Goal: Task Accomplishment & Management: Manage account settings

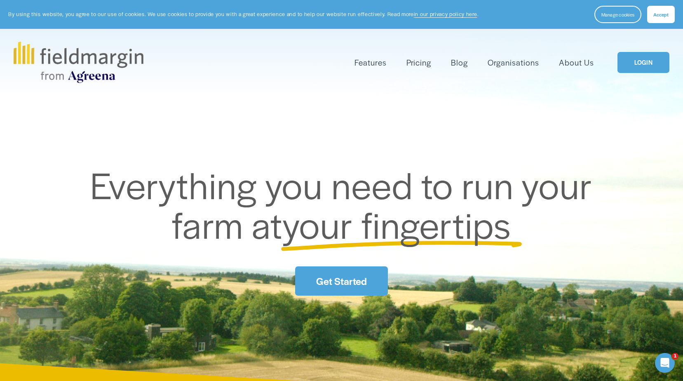
click at [644, 68] on link "LOGIN" at bounding box center [643, 62] width 52 height 21
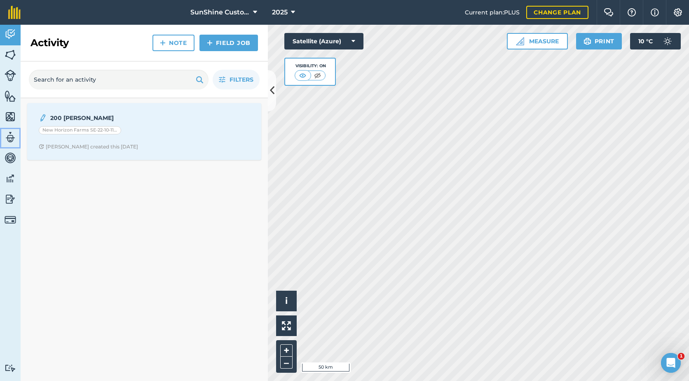
click at [10, 136] on img at bounding box center [11, 137] width 12 height 12
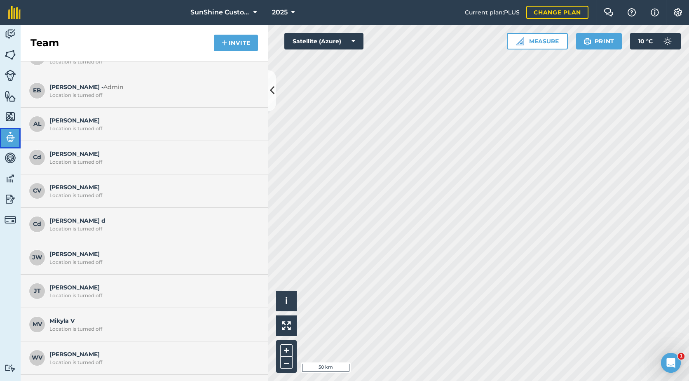
scroll to position [82, 0]
click at [235, 39] on button "Invite" at bounding box center [236, 43] width 44 height 16
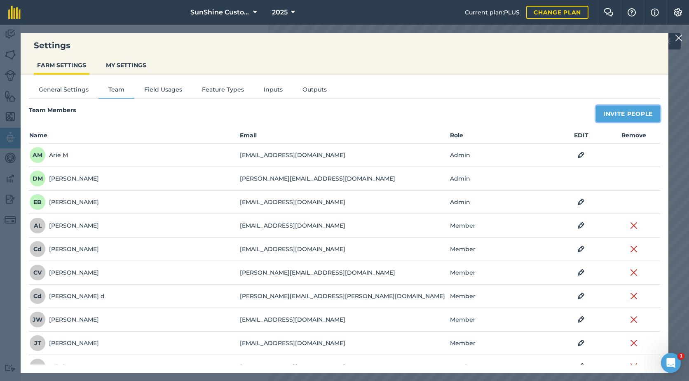
click at [613, 108] on button "Invite People" at bounding box center [628, 113] width 64 height 16
select select "MEMBER"
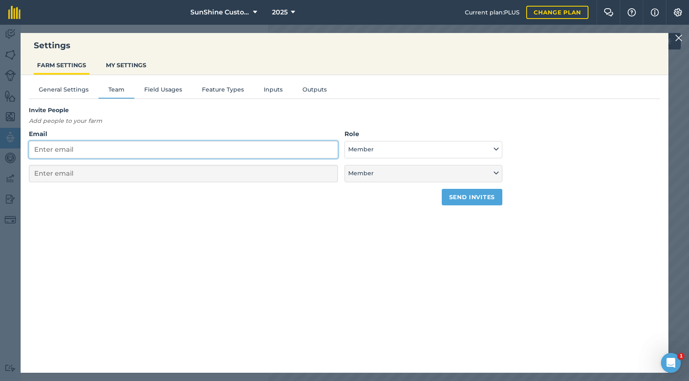
click at [84, 149] on input "Email" at bounding box center [183, 149] width 309 height 17
type input "d"
select select "MEMBER"
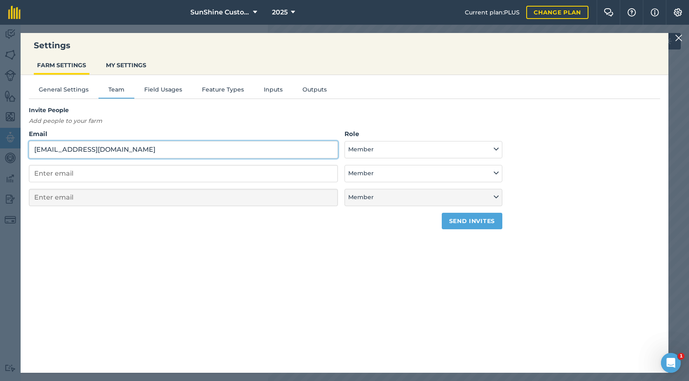
type input "danickvanbeek@solcon.nl"
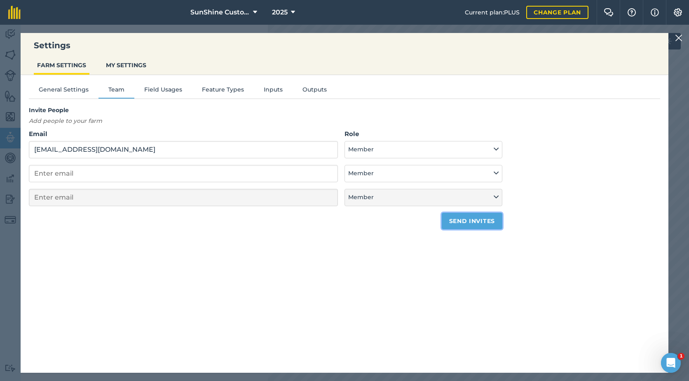
click at [484, 219] on button "Send invites" at bounding box center [472, 221] width 61 height 16
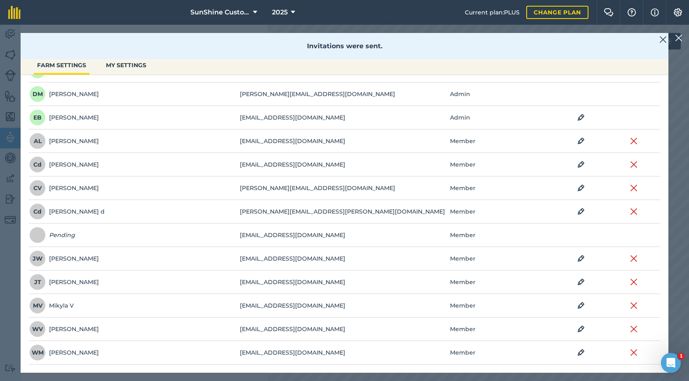
scroll to position [0, 0]
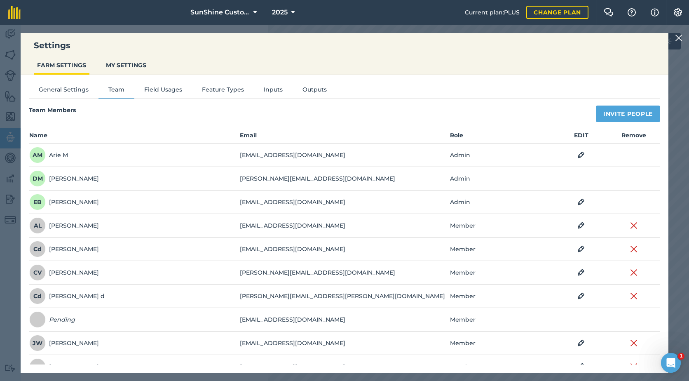
click at [678, 38] on img at bounding box center [678, 38] width 7 height 10
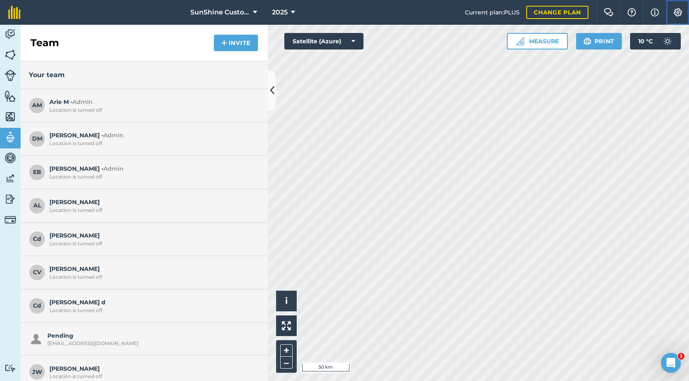
click at [679, 13] on img at bounding box center [678, 12] width 10 height 8
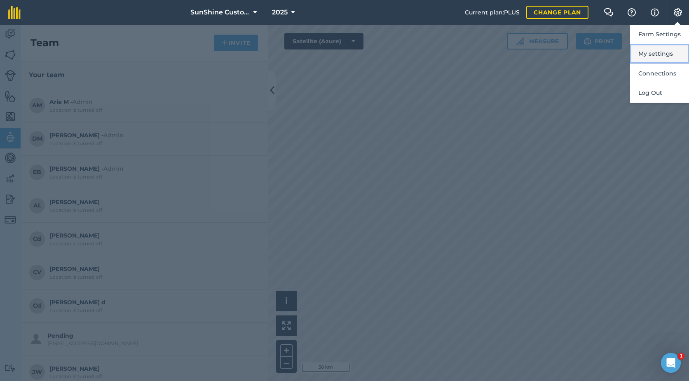
click at [666, 54] on button "My settings" at bounding box center [659, 53] width 59 height 19
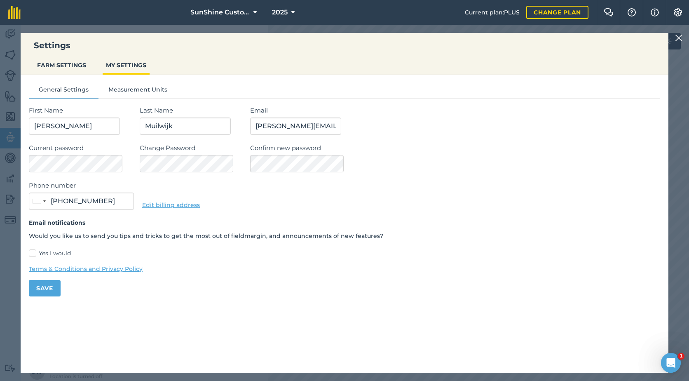
type input "(403) 715-4281"
click at [76, 69] on button "FARM SETTINGS" at bounding box center [62, 65] width 56 height 16
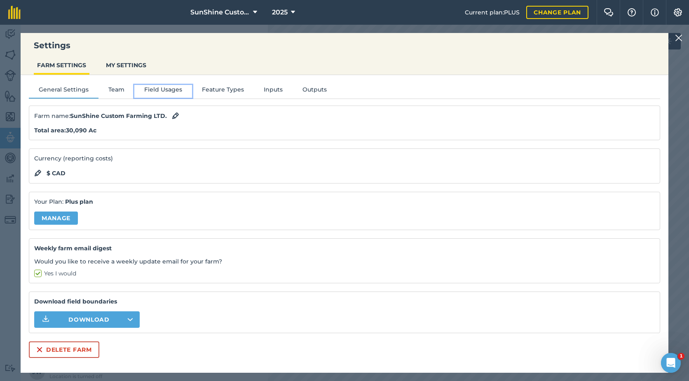
click at [155, 91] on button "Field Usages" at bounding box center [163, 91] width 58 height 12
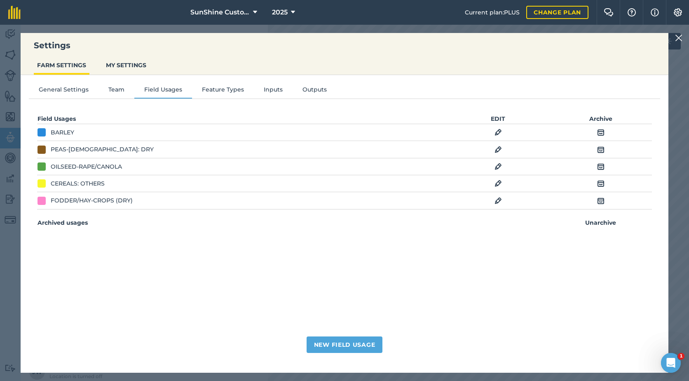
click at [497, 201] on img at bounding box center [497, 201] width 7 height 10
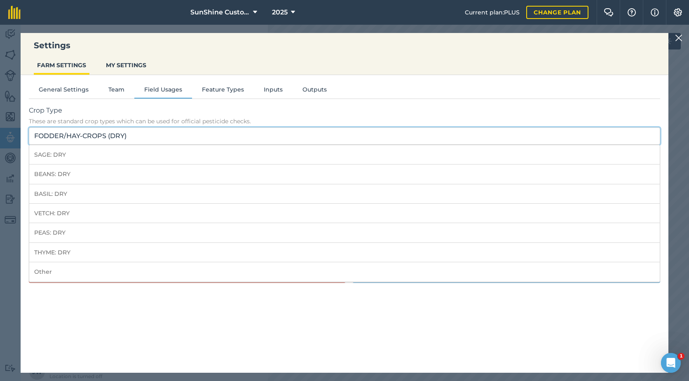
drag, startPoint x: 155, startPoint y: 140, endPoint x: -21, endPoint y: 145, distance: 176.4
click at [0, 145] on html "Settings FARM SETTINGS MY SETTINGS General Settings Team Field Usages Feature T…" at bounding box center [344, 190] width 689 height 381
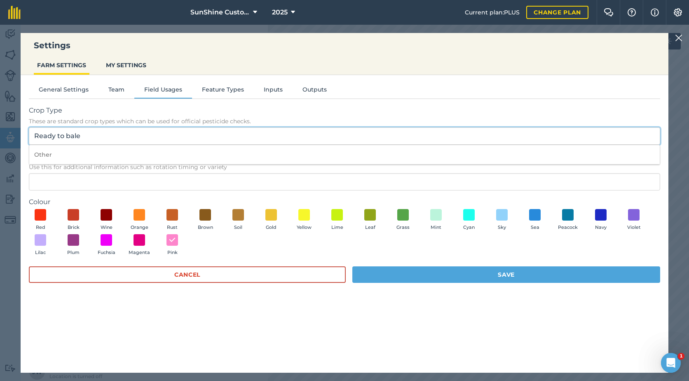
click at [70, 138] on input "Ready to bale" at bounding box center [344, 135] width 631 height 17
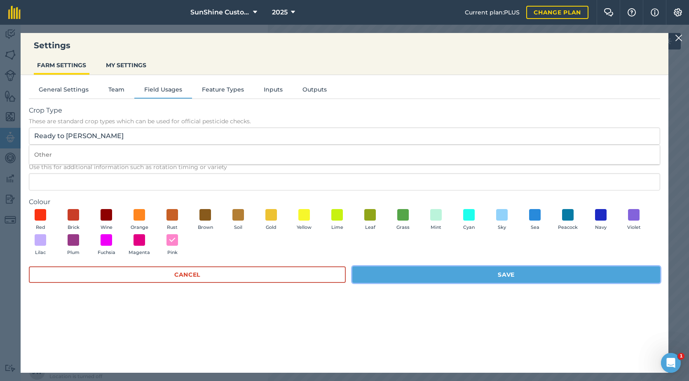
click at [391, 272] on button "Save" at bounding box center [506, 274] width 308 height 16
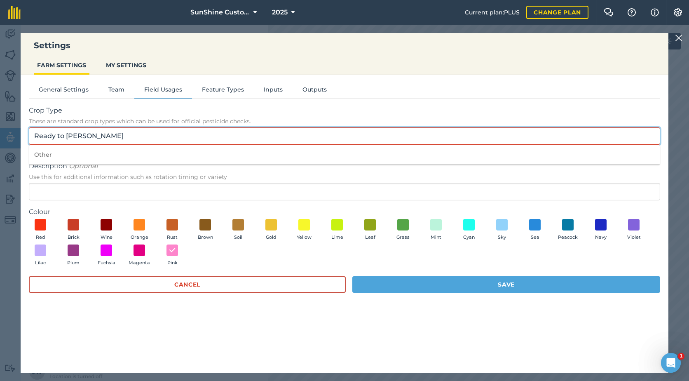
click at [110, 140] on input "Ready to Bale" at bounding box center [344, 135] width 631 height 17
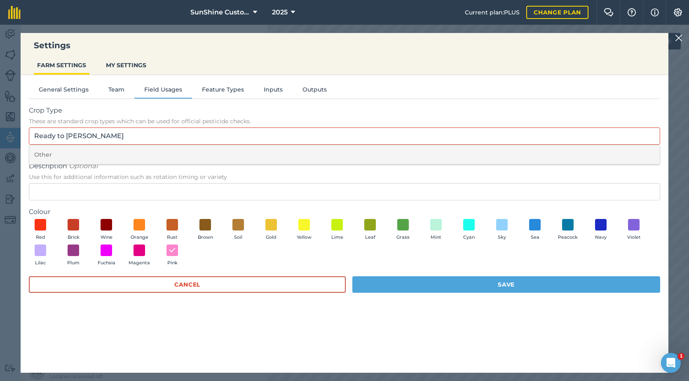
click at [44, 155] on li "Other" at bounding box center [344, 154] width 630 height 19
type input "Other"
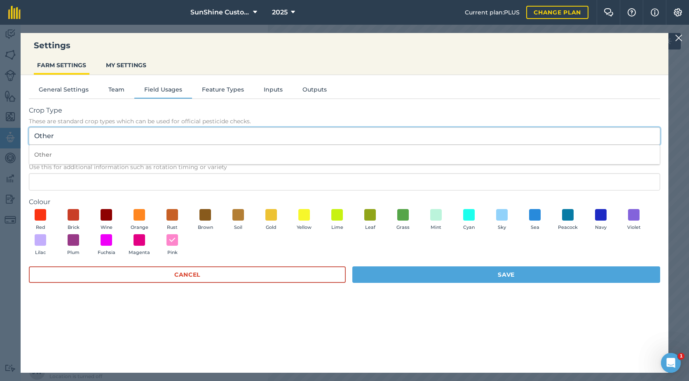
click at [89, 138] on input "Other" at bounding box center [344, 135] width 631 height 17
drag, startPoint x: 75, startPoint y: 137, endPoint x: 2, endPoint y: 131, distance: 73.1
click at [2, 131] on div "Settings FARM SETTINGS MY SETTINGS General Settings Team Field Usages Feature T…" at bounding box center [344, 203] width 689 height 356
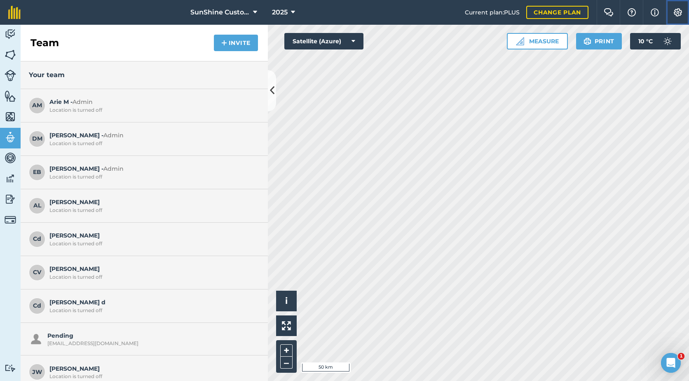
click at [683, 16] on button "Settings" at bounding box center [677, 12] width 23 height 25
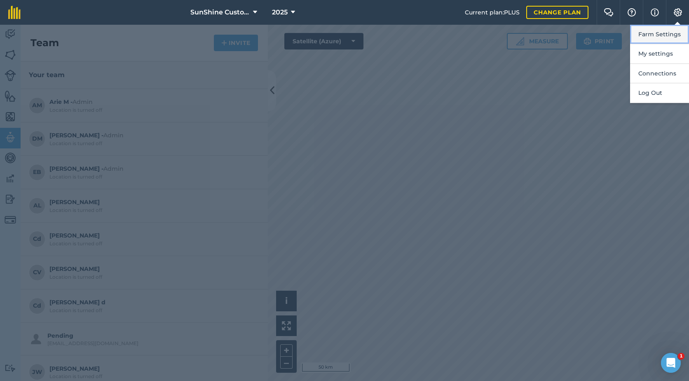
click at [662, 37] on button "Farm Settings" at bounding box center [659, 34] width 59 height 19
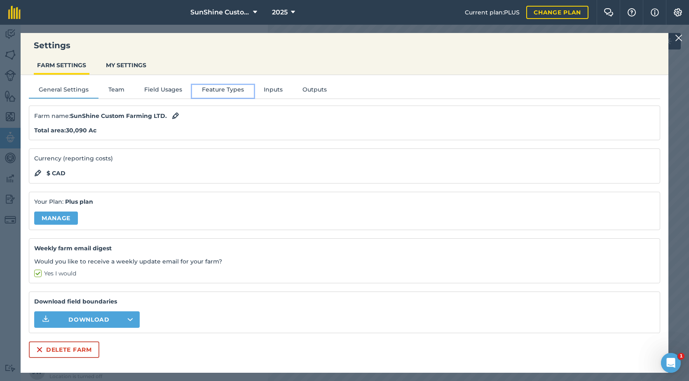
click at [222, 90] on button "Feature Types" at bounding box center [223, 91] width 62 height 12
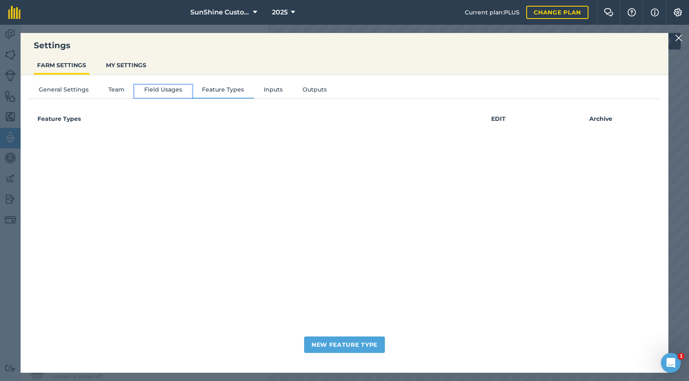
click at [153, 90] on button "Field Usages" at bounding box center [163, 91] width 58 height 12
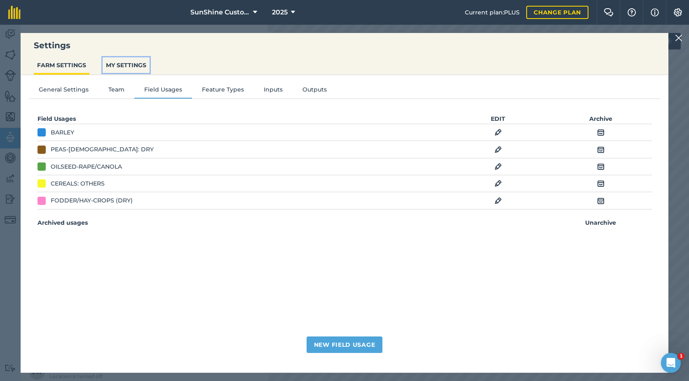
click at [117, 63] on button "MY SETTINGS" at bounding box center [126, 65] width 47 height 16
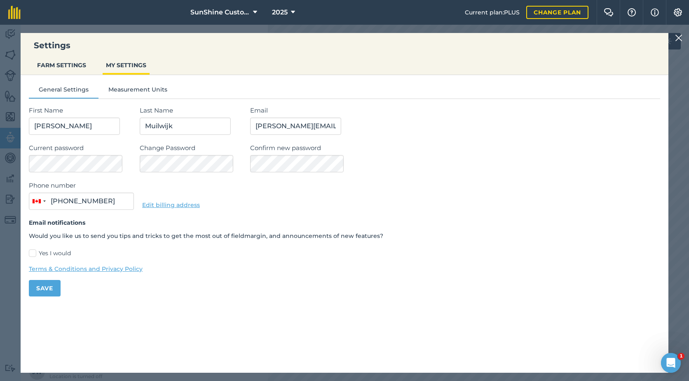
click at [681, 39] on img at bounding box center [678, 38] width 7 height 10
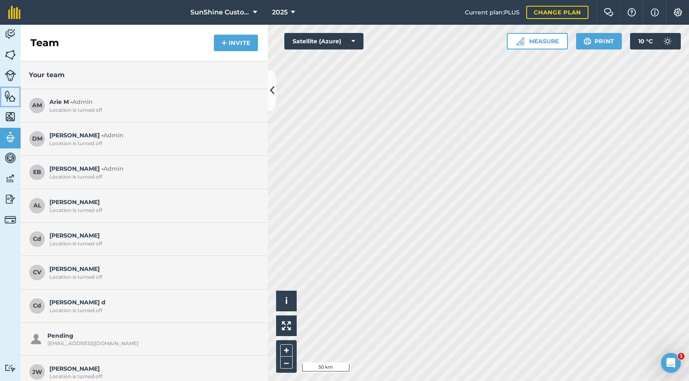
click at [9, 97] on img at bounding box center [11, 96] width 12 height 12
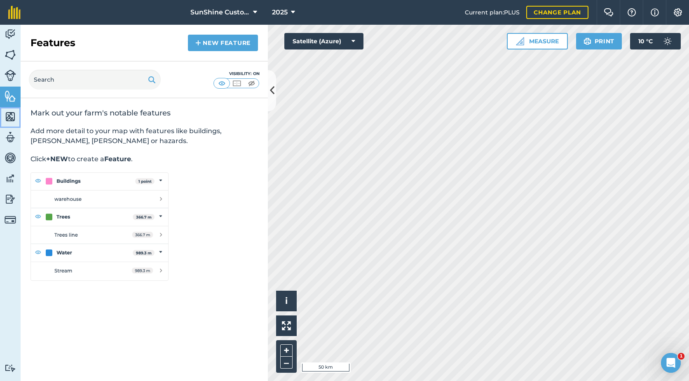
click at [8, 115] on img at bounding box center [11, 116] width 12 height 12
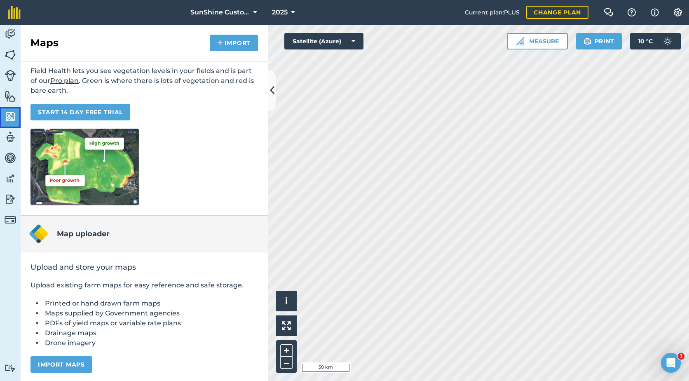
scroll to position [62, 0]
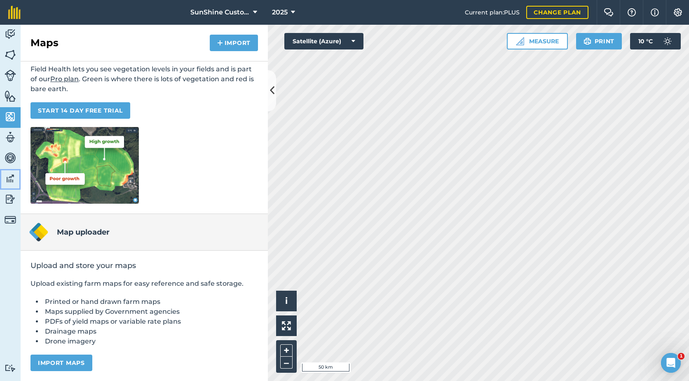
click at [10, 179] on img at bounding box center [11, 178] width 12 height 12
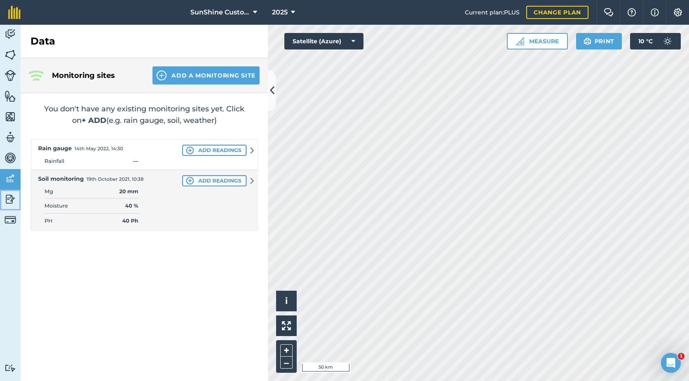
click at [11, 204] on img at bounding box center [11, 199] width 12 height 12
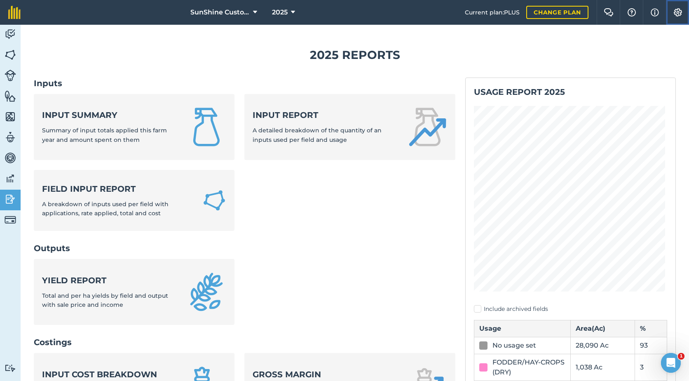
click at [677, 9] on img at bounding box center [678, 12] width 10 height 8
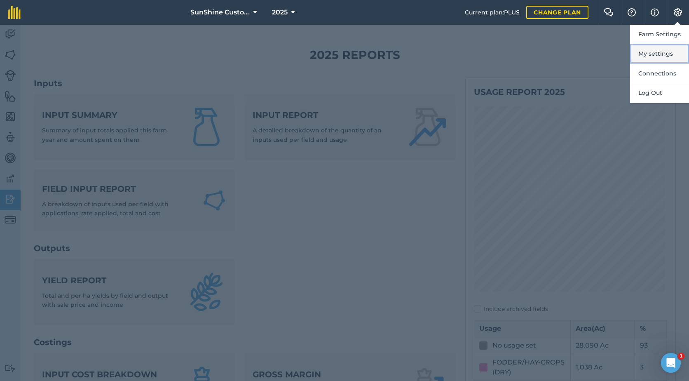
click at [657, 56] on button "My settings" at bounding box center [659, 53] width 59 height 19
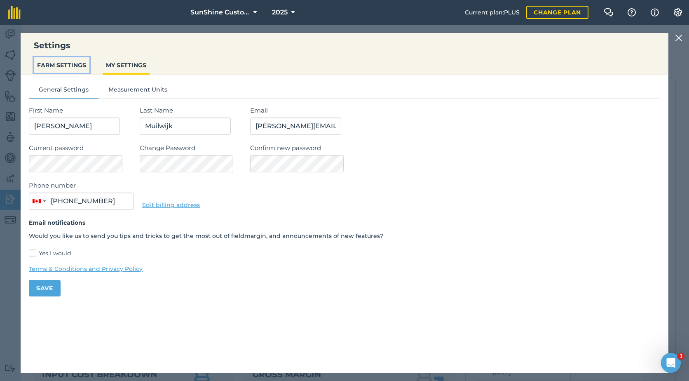
drag, startPoint x: 66, startPoint y: 65, endPoint x: 84, endPoint y: 67, distance: 18.2
click at [68, 65] on button "FARM SETTINGS" at bounding box center [62, 65] width 56 height 16
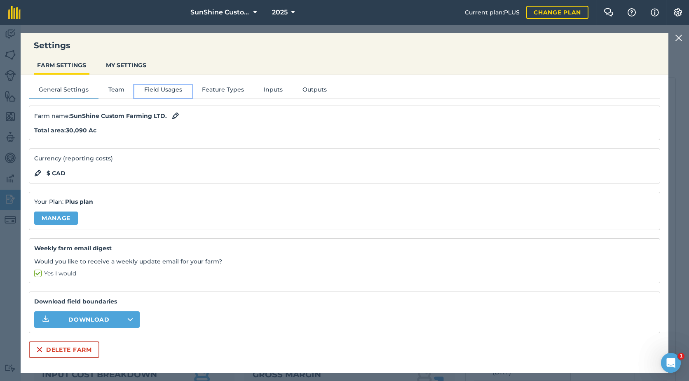
click at [158, 88] on button "Field Usages" at bounding box center [163, 91] width 58 height 12
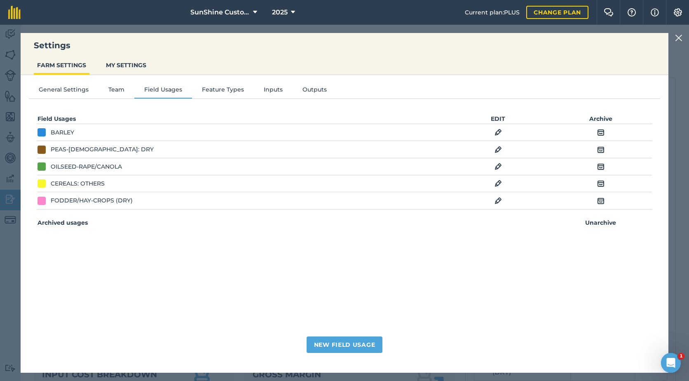
click at [495, 201] on img at bounding box center [497, 201] width 7 height 10
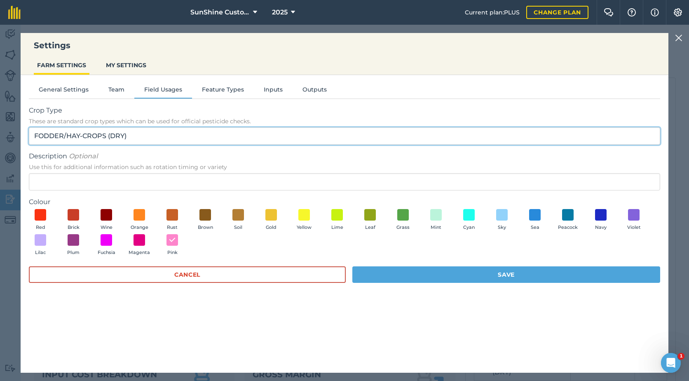
click at [538, 134] on input "FODDER/HAY-CROPS (DRY)" at bounding box center [344, 135] width 631 height 17
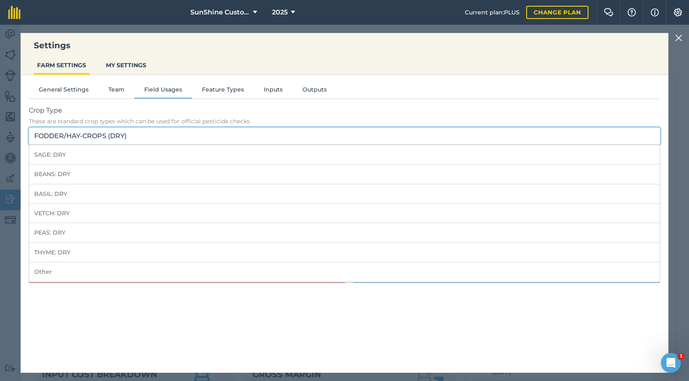
drag, startPoint x: 150, startPoint y: 134, endPoint x: -16, endPoint y: 139, distance: 166.1
click at [0, 139] on html "Settings FARM SETTINGS MY SETTINGS General Settings Team Field Usages Feature T…" at bounding box center [344, 190] width 689 height 381
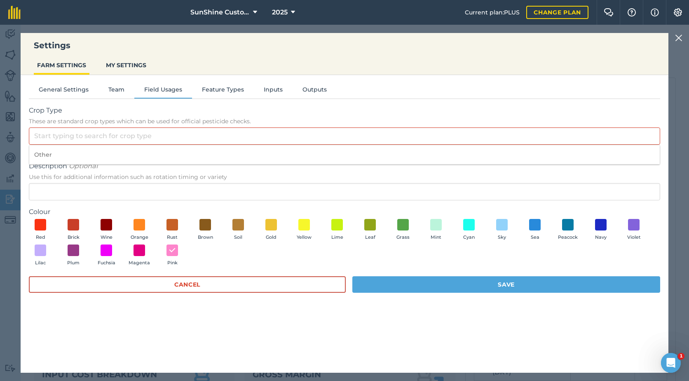
drag, startPoint x: 212, startPoint y: 83, endPoint x: 218, endPoint y: 84, distance: 5.9
click at [213, 83] on div "General Settings Team Field Usages Feature Types Inputs Outputs Crop Type These…" at bounding box center [345, 219] width 648 height 289
click at [227, 90] on button "Feature Types" at bounding box center [223, 91] width 62 height 12
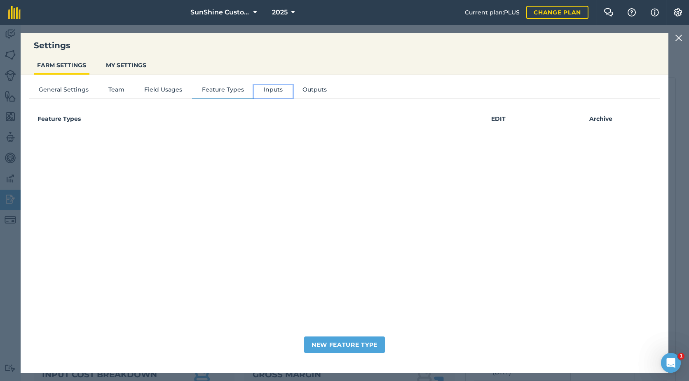
click at [269, 92] on button "Inputs" at bounding box center [273, 91] width 39 height 12
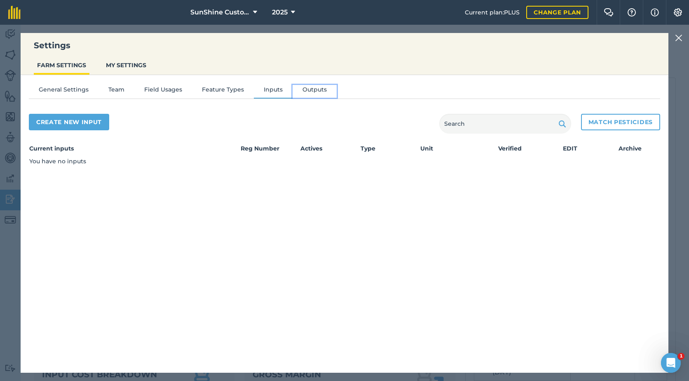
click at [306, 89] on button "Outputs" at bounding box center [314, 91] width 44 height 12
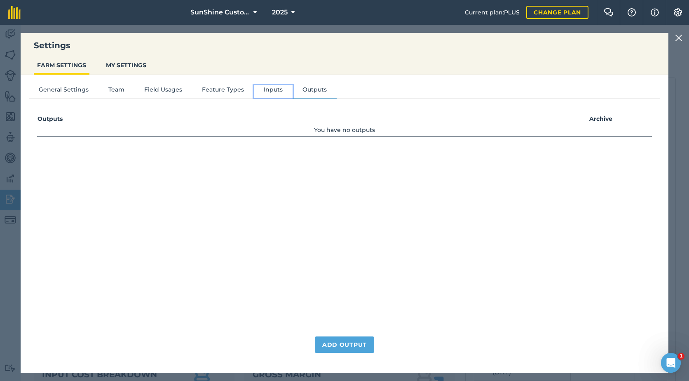
click at [275, 89] on button "Inputs" at bounding box center [273, 91] width 39 height 12
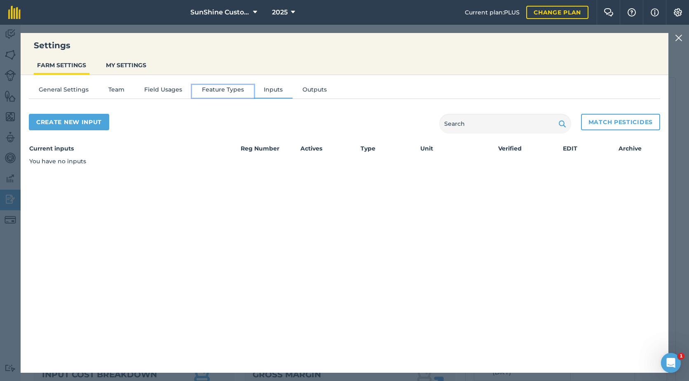
click at [224, 89] on button "Feature Types" at bounding box center [223, 91] width 62 height 12
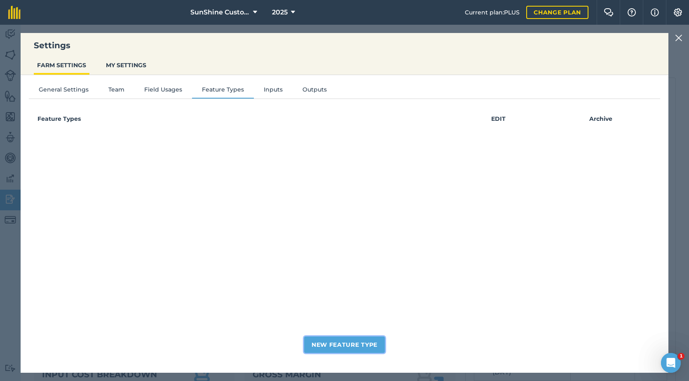
click at [358, 347] on button "New Feature Type" at bounding box center [344, 344] width 81 height 16
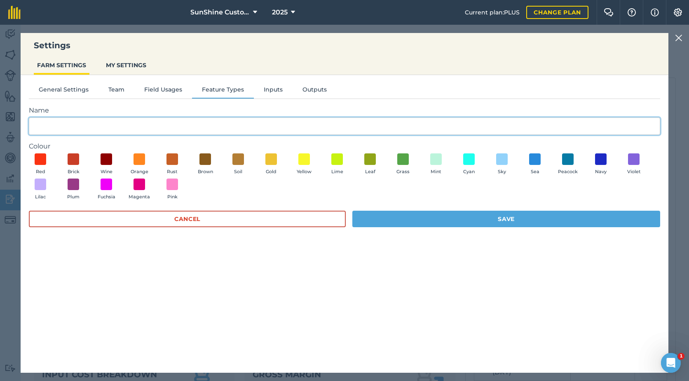
click at [69, 124] on input "Name" at bounding box center [344, 125] width 631 height 17
type input "Ready to Bale"
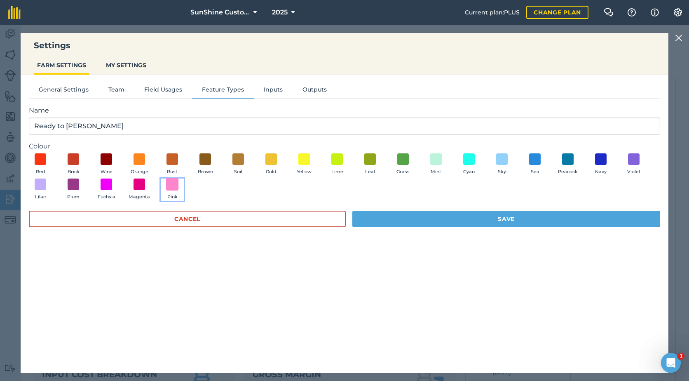
click at [170, 187] on span at bounding box center [172, 184] width 13 height 13
click at [433, 229] on div "Cancel Save" at bounding box center [344, 222] width 631 height 25
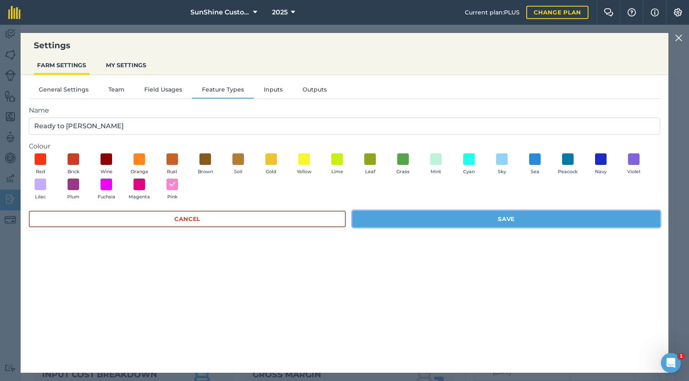
click at [435, 219] on button "Save" at bounding box center [506, 218] width 308 height 16
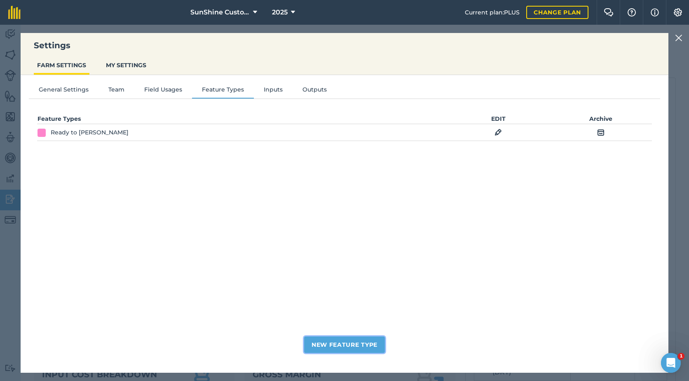
click at [363, 348] on button "New Feature Type" at bounding box center [344, 344] width 81 height 16
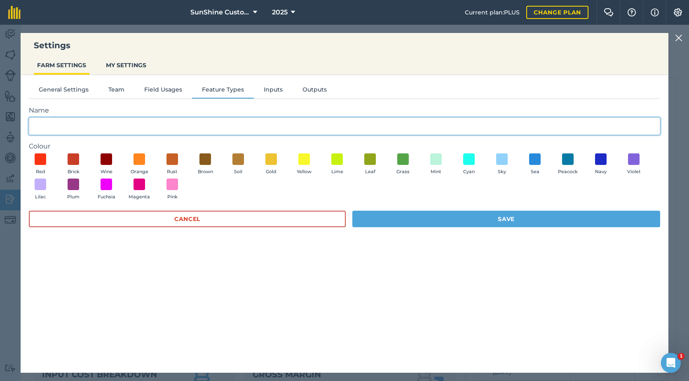
click at [55, 125] on input "Name" at bounding box center [344, 125] width 631 height 17
type input "Baled"
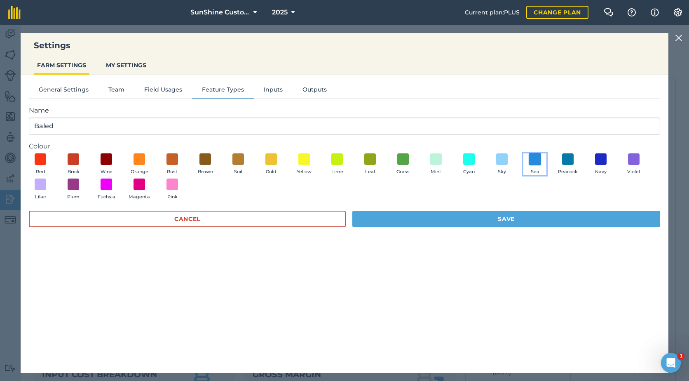
click at [538, 159] on span at bounding box center [535, 158] width 13 height 13
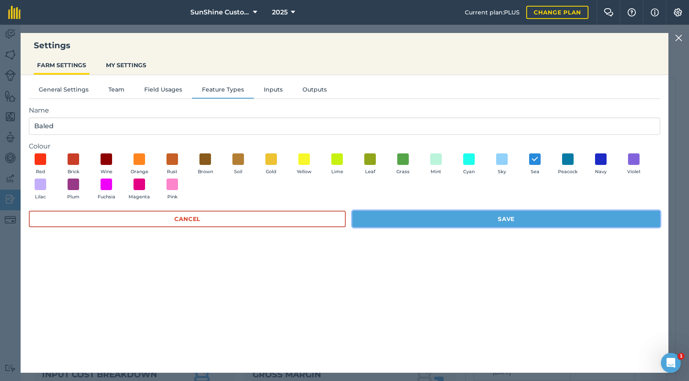
click at [493, 224] on button "Save" at bounding box center [506, 218] width 308 height 16
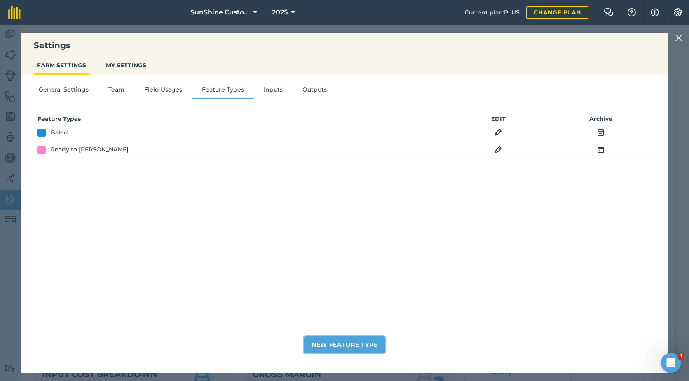
click at [358, 345] on button "New Feature Type" at bounding box center [344, 344] width 81 height 16
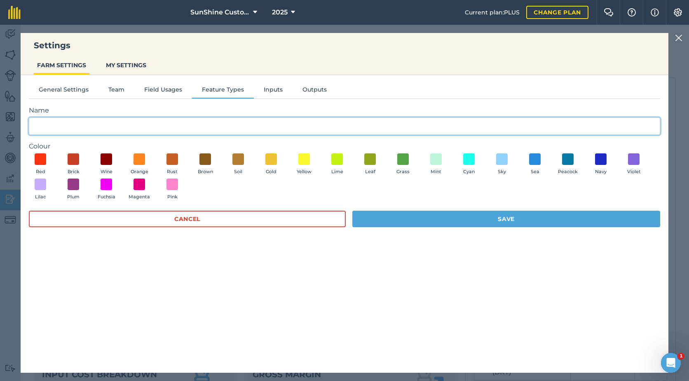
click at [67, 127] on input "Name" at bounding box center [344, 125] width 631 height 17
type input "Stacked"
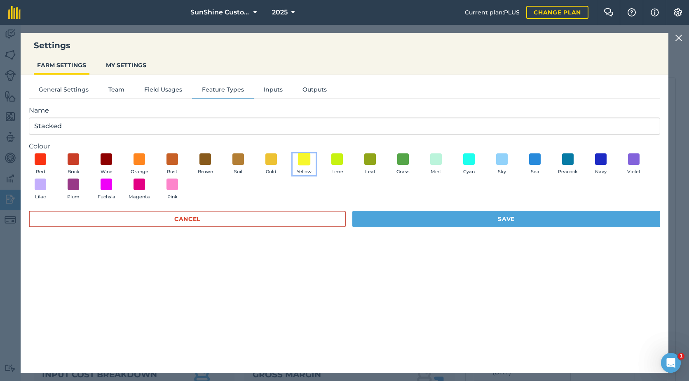
click at [304, 158] on span at bounding box center [304, 158] width 13 height 13
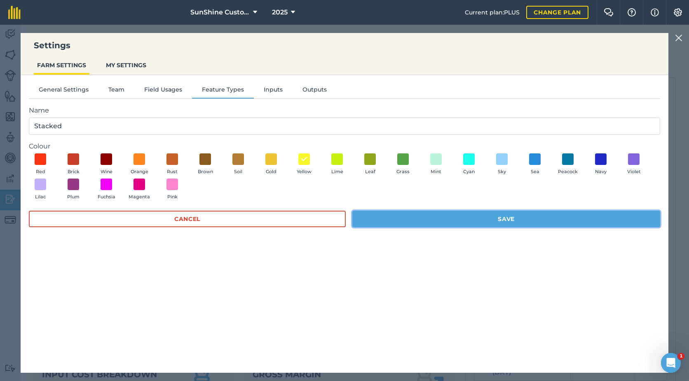
click at [488, 218] on button "Save" at bounding box center [506, 218] width 308 height 16
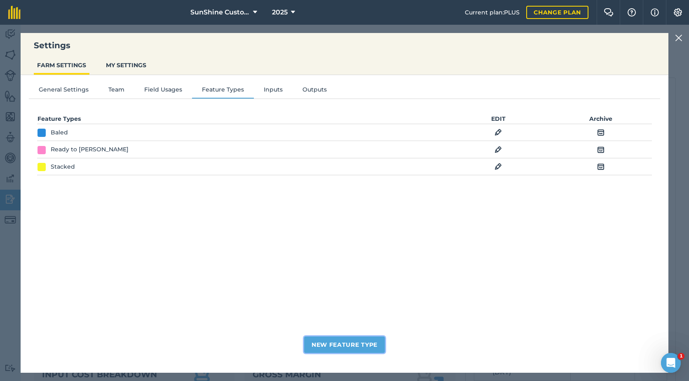
click at [343, 347] on button "New Feature Type" at bounding box center [344, 344] width 81 height 16
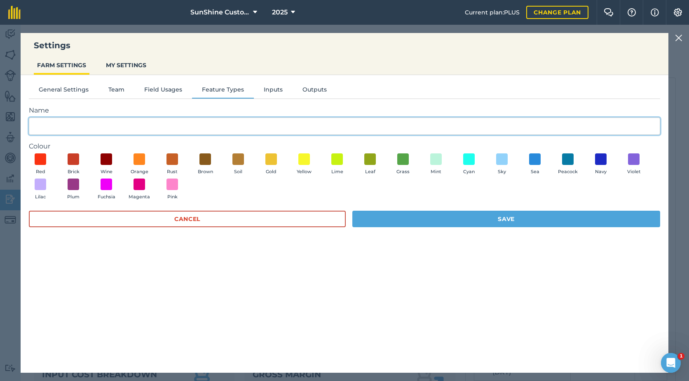
click at [88, 133] on input "Name" at bounding box center [344, 125] width 631 height 17
type input "Hauled out"
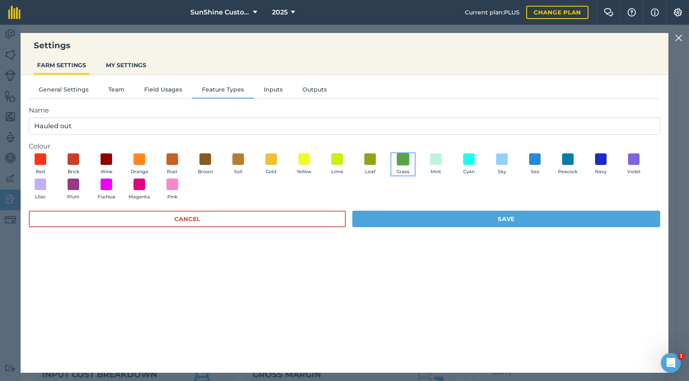
click at [403, 157] on span at bounding box center [403, 158] width 13 height 13
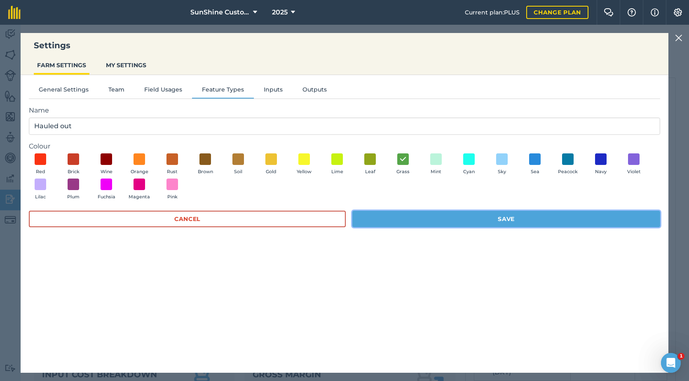
click at [500, 222] on button "Save" at bounding box center [506, 218] width 308 height 16
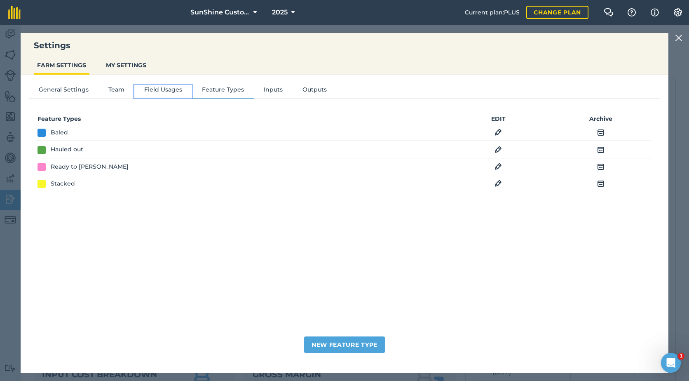
click at [165, 87] on button "Field Usages" at bounding box center [163, 91] width 58 height 12
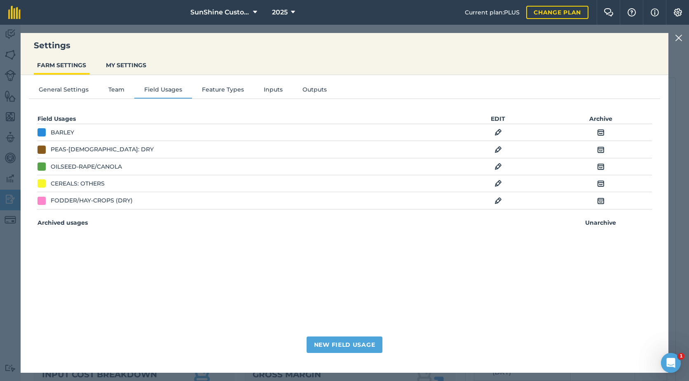
click at [229, 84] on div "General Settings Team Field Usages Feature Types Inputs Outputs Field Usages ED…" at bounding box center [345, 219] width 648 height 289
click at [232, 91] on button "Feature Types" at bounding box center [223, 91] width 62 height 12
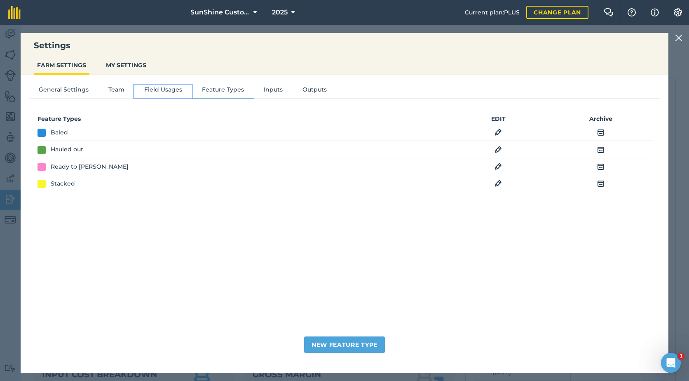
click at [152, 93] on button "Field Usages" at bounding box center [163, 91] width 58 height 12
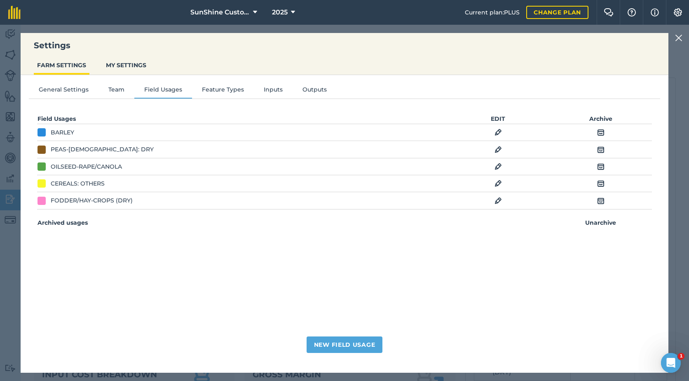
click at [498, 133] on img at bounding box center [497, 132] width 7 height 10
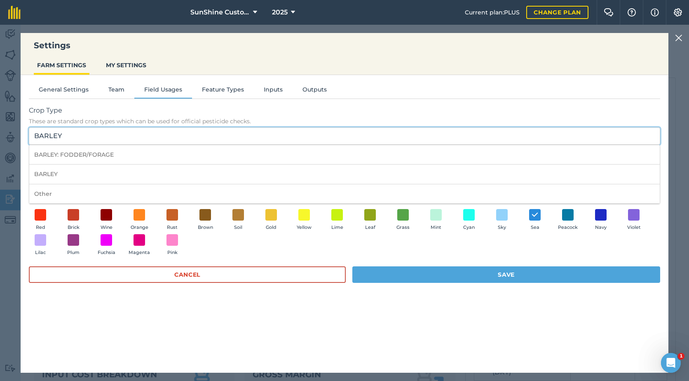
click at [141, 143] on input "BARLEY" at bounding box center [344, 135] width 631 height 17
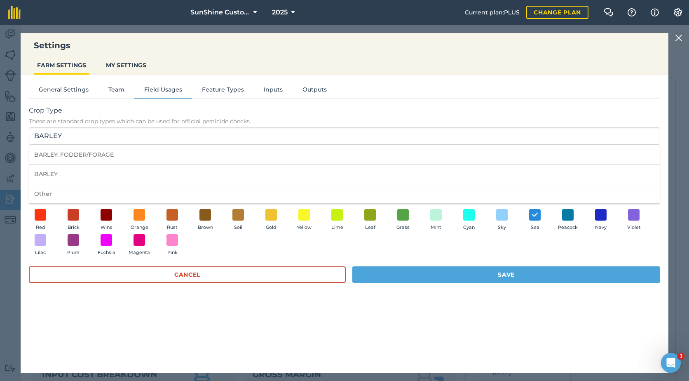
click at [681, 40] on img at bounding box center [678, 38] width 7 height 10
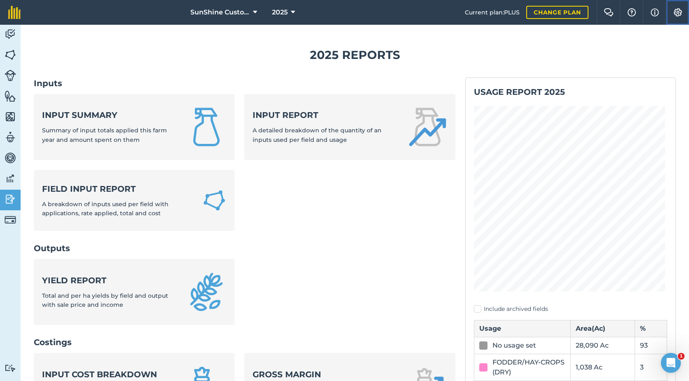
click at [677, 12] on img at bounding box center [678, 12] width 10 height 8
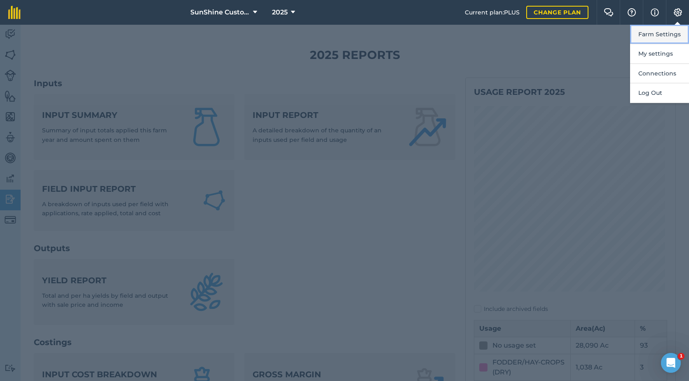
click at [645, 31] on button "Farm Settings" at bounding box center [659, 34] width 59 height 19
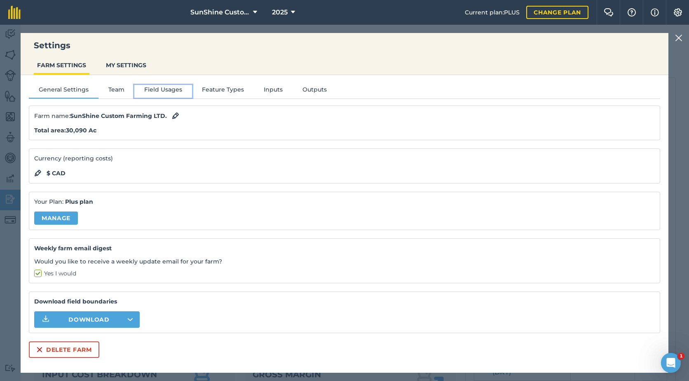
click at [164, 88] on button "Field Usages" at bounding box center [163, 91] width 58 height 12
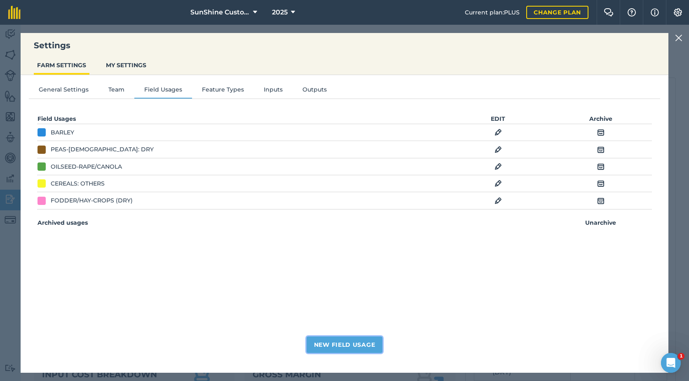
click at [341, 348] on button "New Field Usage" at bounding box center [344, 344] width 76 height 16
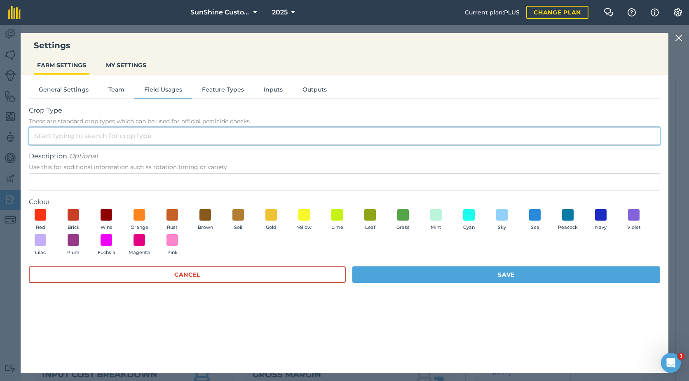
click at [112, 136] on input "Crop Type These are standard crop types which can be used for official pesticid…" at bounding box center [344, 135] width 631 height 17
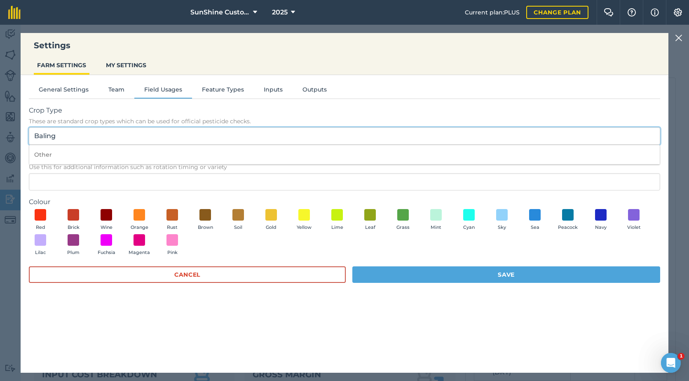
type input "Baling"
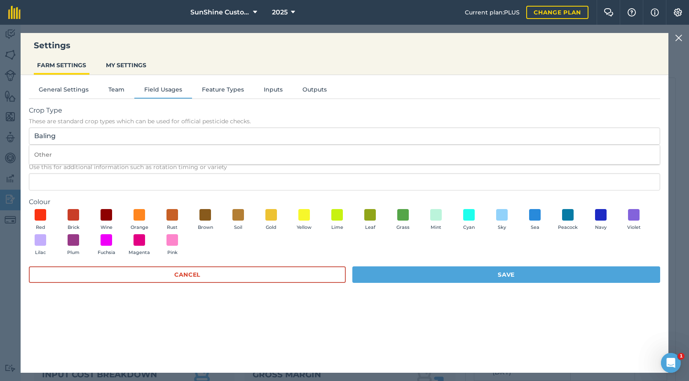
drag, startPoint x: 291, startPoint y: 98, endPoint x: 311, endPoint y: 109, distance: 22.9
click at [296, 101] on div "General Settings Team Field Usages Feature Types Inputs Outputs Crop Type These…" at bounding box center [345, 219] width 648 height 289
click at [168, 244] on span at bounding box center [172, 240] width 13 height 13
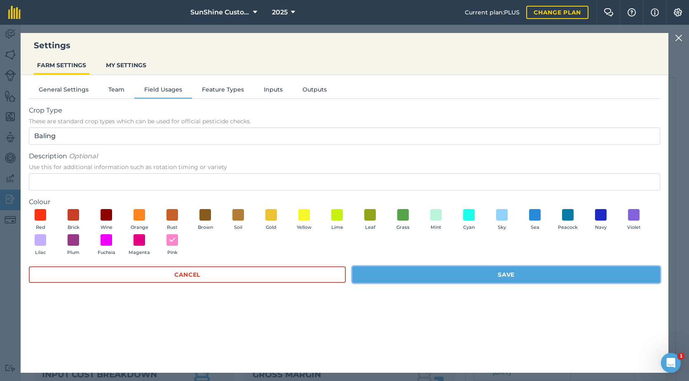
click at [430, 279] on button "Save" at bounding box center [506, 274] width 308 height 16
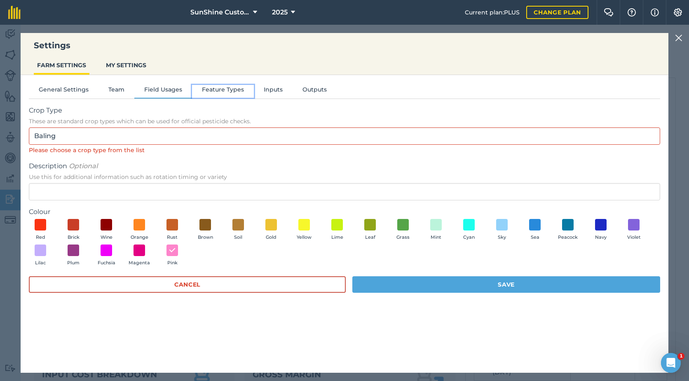
click at [237, 91] on button "Feature Types" at bounding box center [223, 91] width 62 height 12
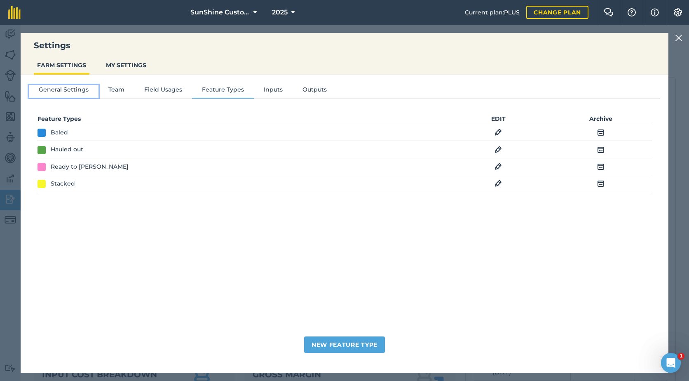
click at [80, 90] on button "General Settings" at bounding box center [64, 91] width 70 height 12
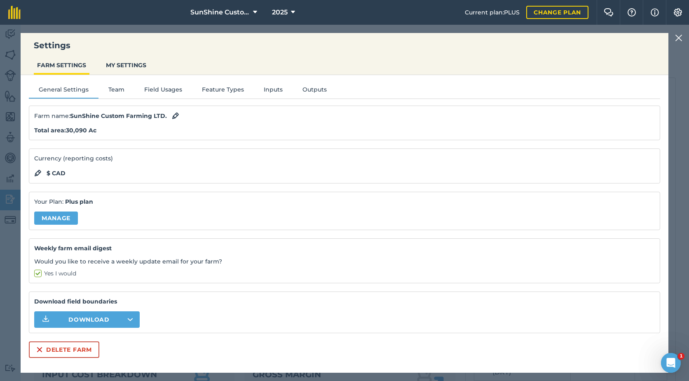
click at [679, 35] on img at bounding box center [678, 38] width 7 height 10
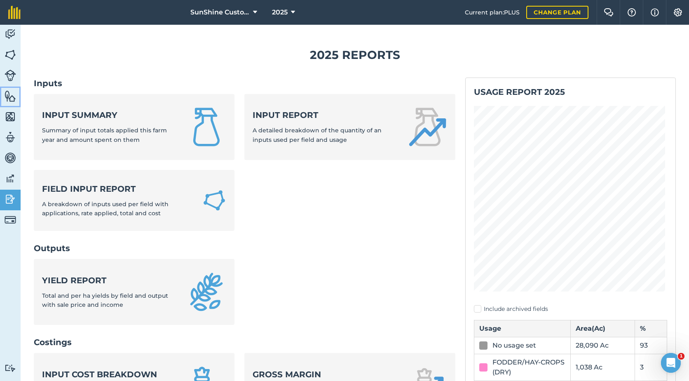
click at [14, 97] on img at bounding box center [11, 96] width 12 height 12
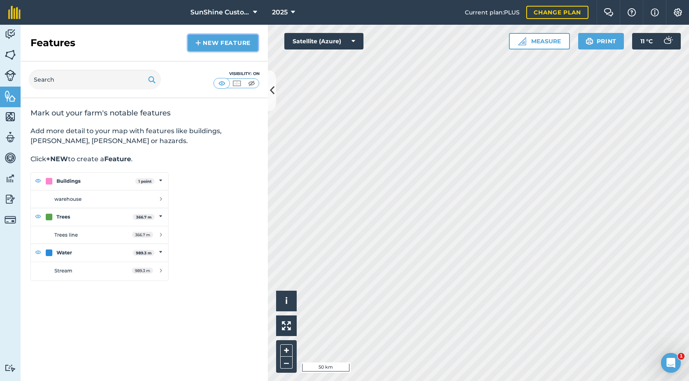
click at [227, 47] on link "New feature" at bounding box center [223, 43] width 70 height 16
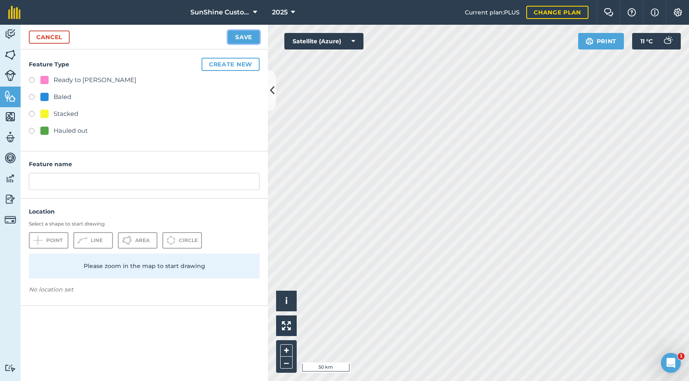
click at [246, 34] on button "Save" at bounding box center [244, 36] width 32 height 13
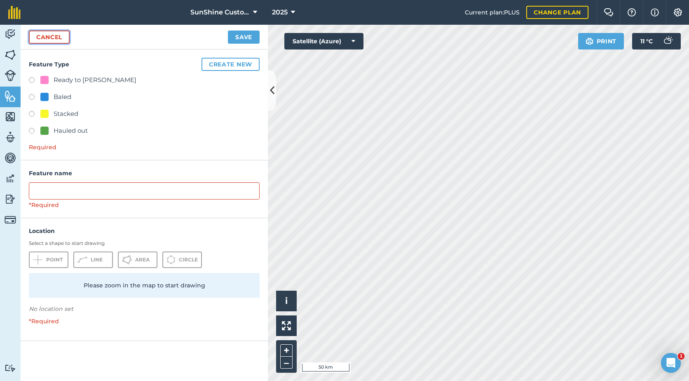
click at [58, 34] on link "Cancel" at bounding box center [49, 36] width 41 height 13
